Goal: Information Seeking & Learning: Learn about a topic

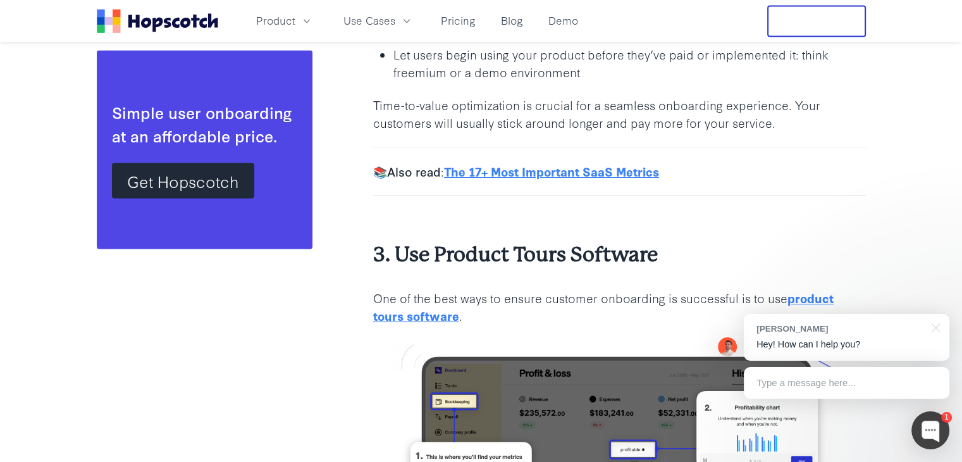
scroll to position [2304, 0]
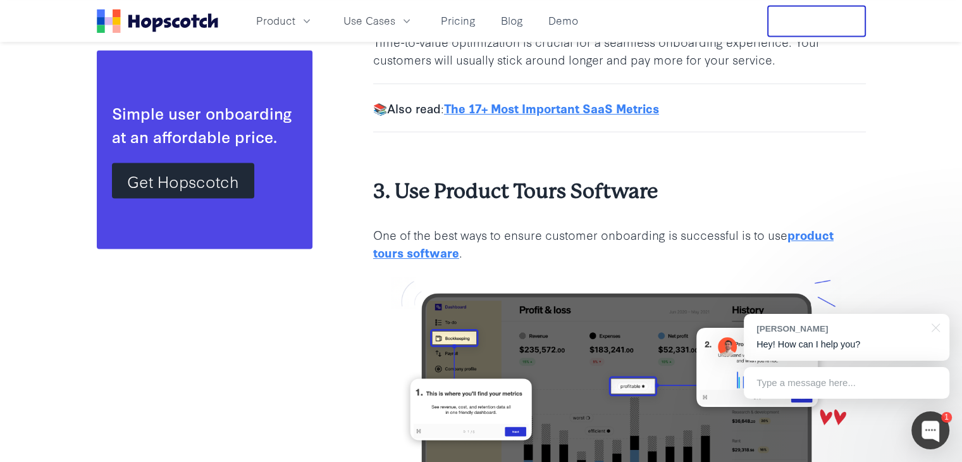
click at [538, 190] on b "3. Use Product Tours Software" at bounding box center [515, 191] width 285 height 23
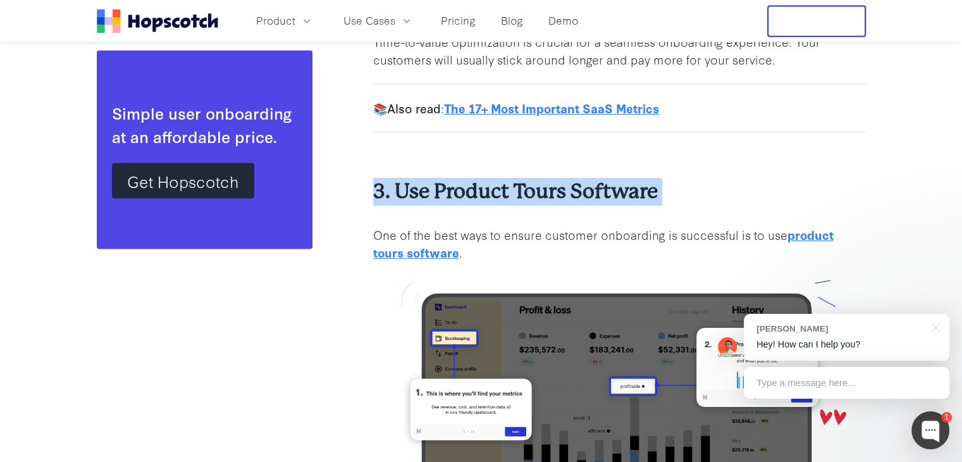
click at [538, 190] on b "3. Use Product Tours Software" at bounding box center [515, 191] width 285 height 23
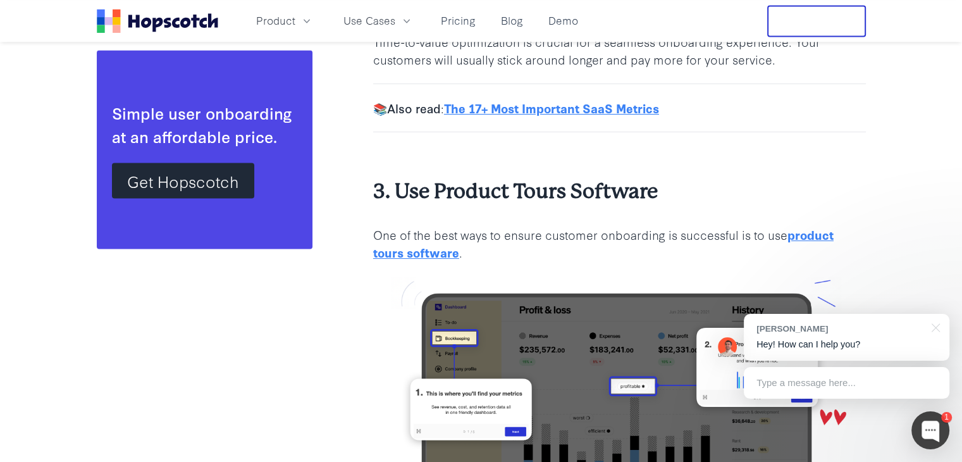
click at [465, 226] on p "One of the best ways to ensure customer onboarding is successful is to use prod…" at bounding box center [619, 243] width 493 height 35
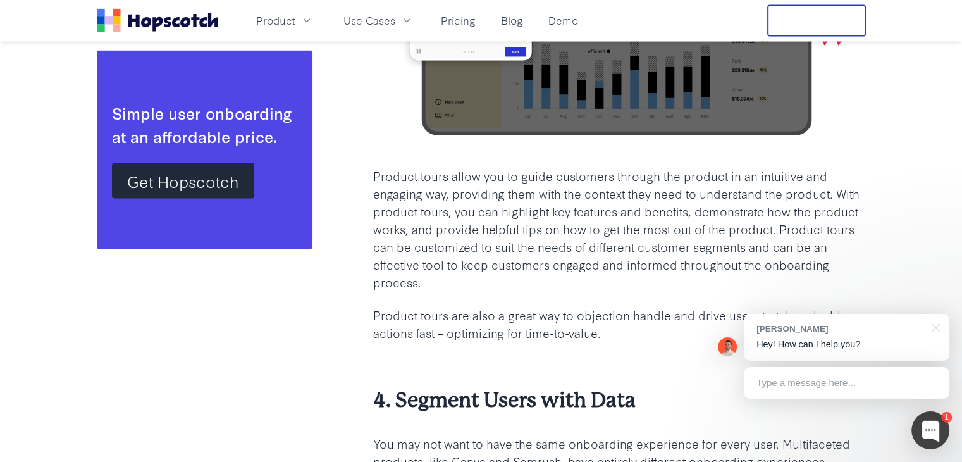
scroll to position [2747, 0]
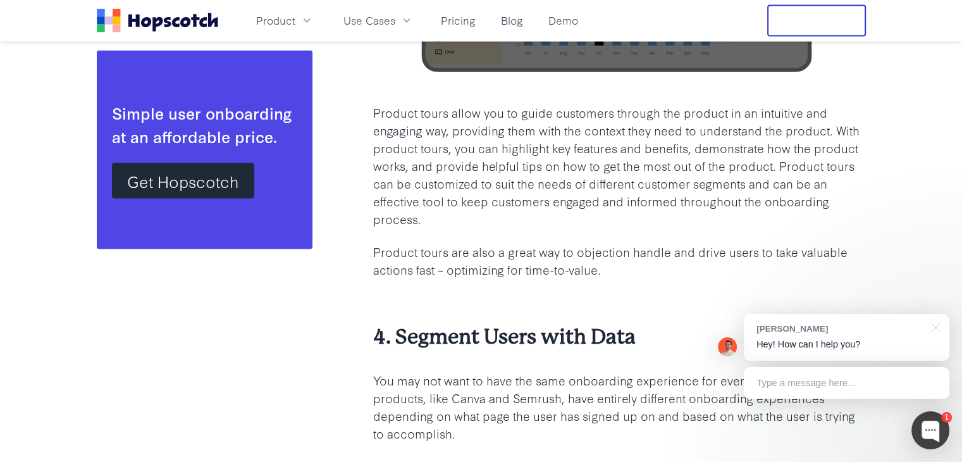
click at [391, 216] on p "Product tours allow you to guide customers through the product in an intuitive …" at bounding box center [619, 165] width 493 height 123
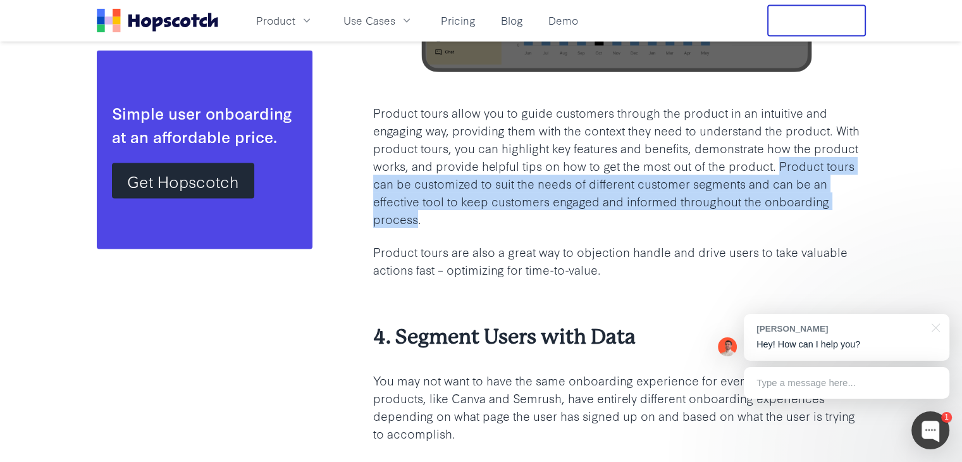
drag, startPoint x: 391, startPoint y: 216, endPoint x: 776, endPoint y: 163, distance: 388.7
click at [776, 163] on p "Product tours allow you to guide customers through the product in an intuitive …" at bounding box center [619, 165] width 493 height 123
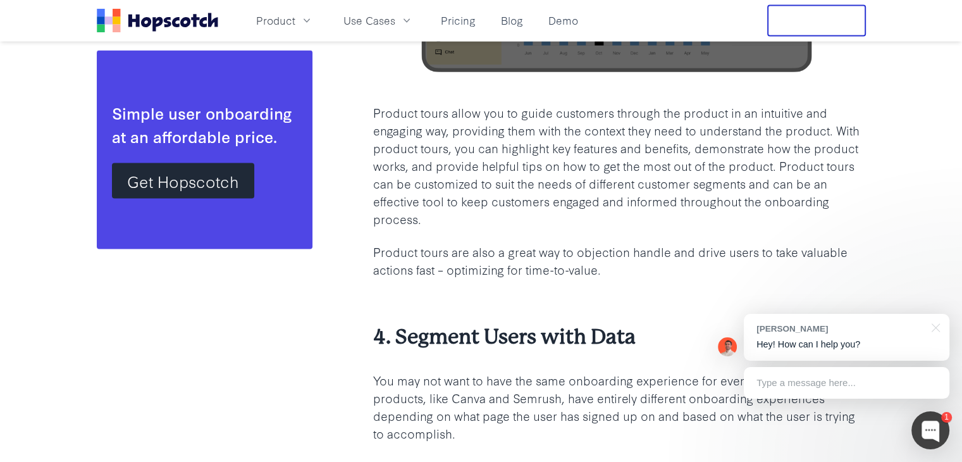
click at [767, 168] on p "Product tours allow you to guide customers through the product in an intuitive …" at bounding box center [619, 165] width 493 height 123
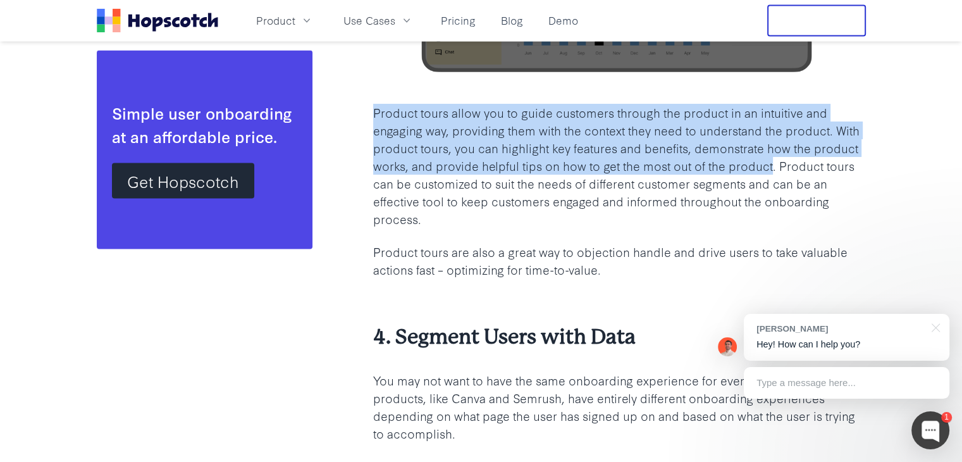
drag, startPoint x: 767, startPoint y: 168, endPoint x: 382, endPoint y: 112, distance: 389.2
click at [382, 112] on p "Product tours allow you to guide customers through the product in an intuitive …" at bounding box center [619, 165] width 493 height 123
copy p "Product tours allow you to guide customers through the product in an intuitive …"
